Goal: Task Accomplishment & Management: Manage account settings

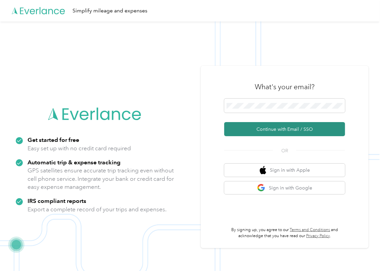
click at [244, 127] on button "Continue with Email / SSO" at bounding box center [284, 129] width 121 height 14
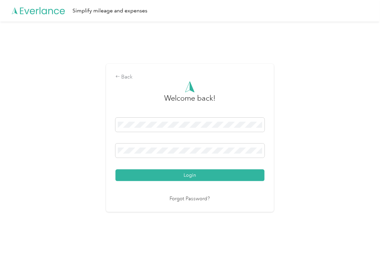
click at [141, 173] on button "Login" at bounding box center [189, 175] width 149 height 12
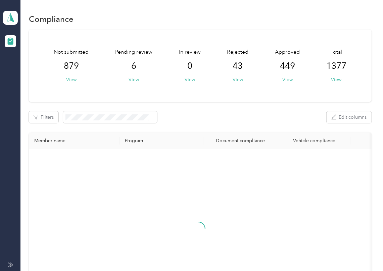
click at [201, 97] on div "Not submitted 879 View Pending review 6 View In review 0 View Rejected 43 View …" at bounding box center [200, 66] width 342 height 72
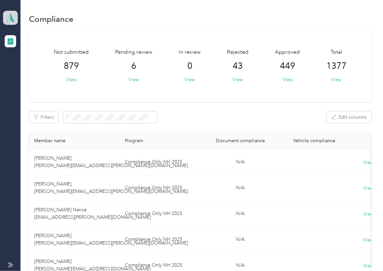
click at [11, 13] on icon at bounding box center [10, 17] width 10 height 9
click at [27, 70] on div "Log out" at bounding box center [22, 70] width 26 height 7
